Goal: Find specific page/section: Find specific page/section

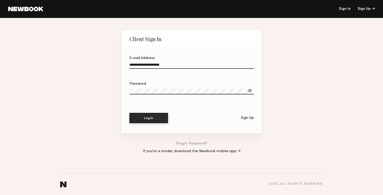
type input "**********"
click at [153, 121] on button "Log In" at bounding box center [148, 118] width 39 height 10
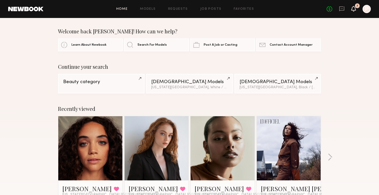
click at [352, 9] on icon at bounding box center [354, 9] width 4 height 4
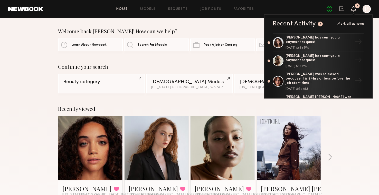
click at [357, 133] on div "Recently viewed [PERSON_NAME] Favorited [US_STATE][GEOGRAPHIC_DATA], [GEOGRAPHI…" at bounding box center [189, 160] width 379 height 120
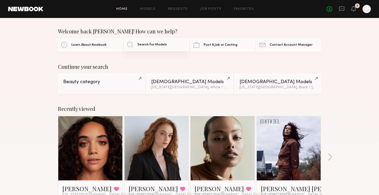
click at [167, 43] on link "Search For Models" at bounding box center [156, 44] width 65 height 13
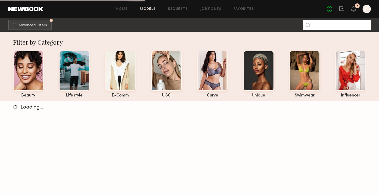
click at [338, 25] on input at bounding box center [337, 25] width 68 height 10
type input "*****"
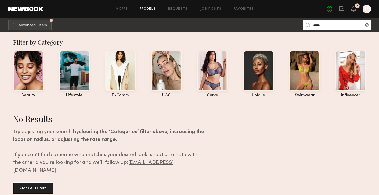
drag, startPoint x: 35, startPoint y: 181, endPoint x: 44, endPoint y: 180, distance: 9.3
click at [35, 183] on button "Clear All Filters" at bounding box center [33, 188] width 40 height 11
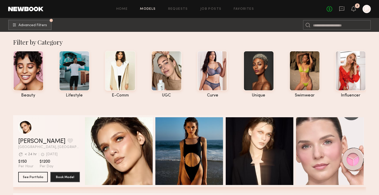
click at [365, 10] on div at bounding box center [367, 9] width 8 height 8
click at [367, 12] on div at bounding box center [367, 9] width 8 height 8
